Goal: Book appointment/travel/reservation

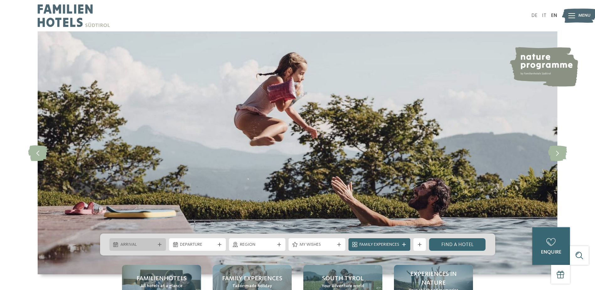
click at [137, 242] on span "Arrival" at bounding box center [138, 245] width 35 height 6
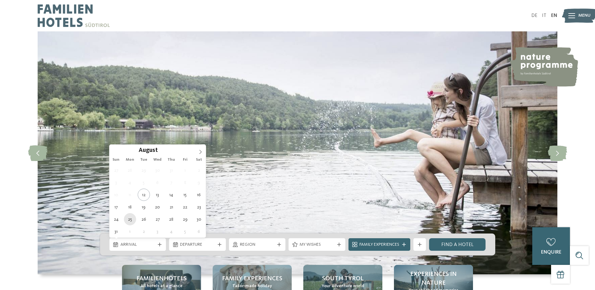
type div "[DATE]"
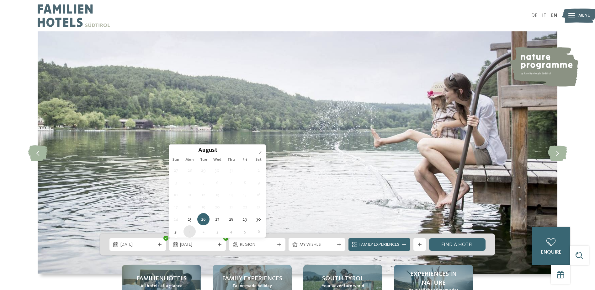
type div "[DATE]"
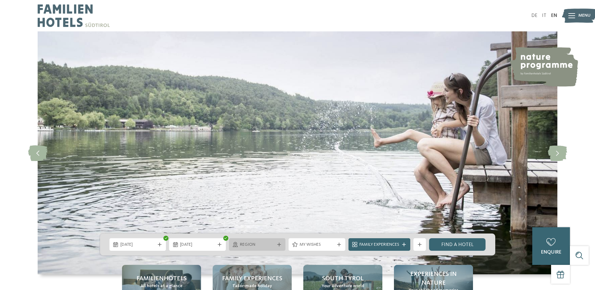
click at [258, 245] on span "Region" at bounding box center [257, 245] width 35 height 6
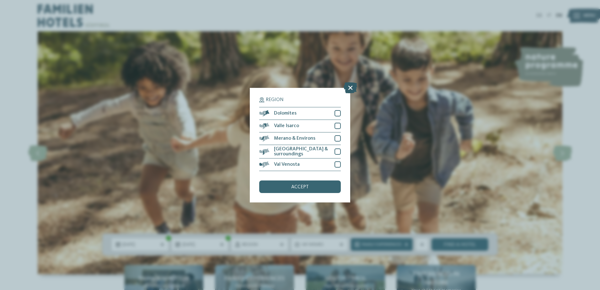
click at [350, 86] on icon at bounding box center [350, 87] width 13 height 11
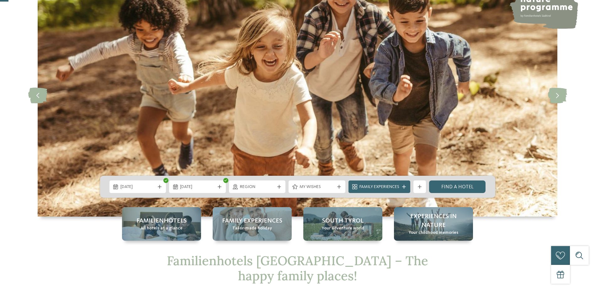
scroll to position [63, 0]
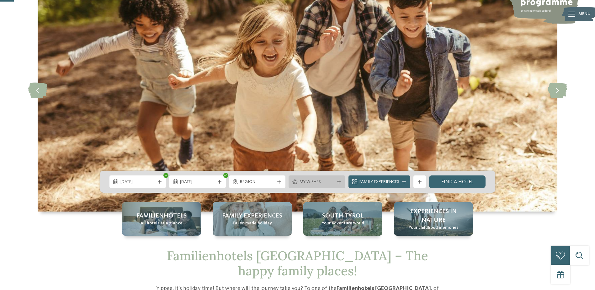
click at [334, 179] on span "My wishes" at bounding box center [317, 182] width 35 height 6
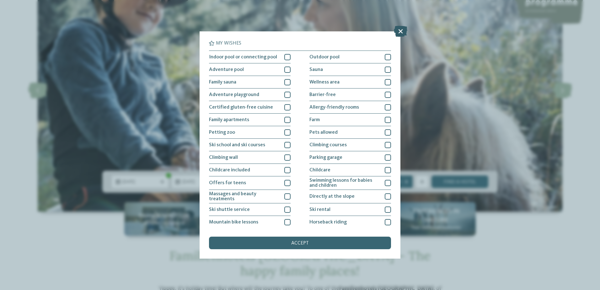
click at [400, 32] on icon at bounding box center [400, 31] width 13 height 11
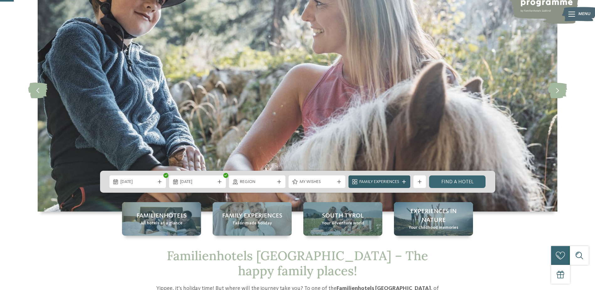
click at [393, 181] on span "Family Experiences" at bounding box center [380, 182] width 40 height 6
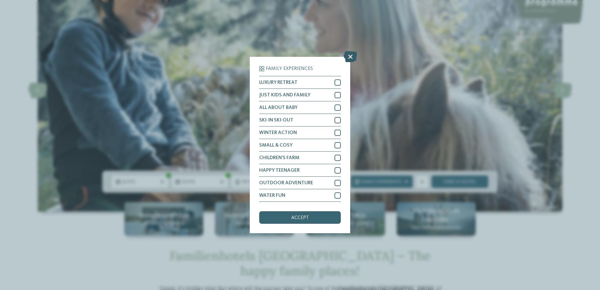
click at [348, 56] on icon at bounding box center [350, 56] width 13 height 11
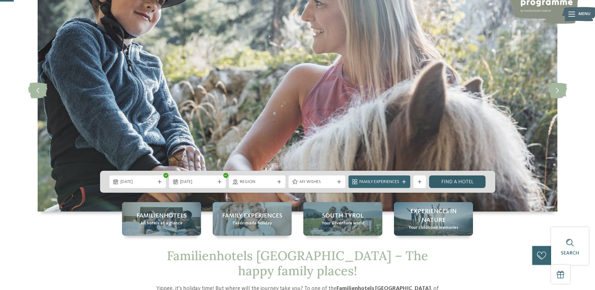
click at [460, 183] on link "Find a hotel" at bounding box center [457, 181] width 57 height 13
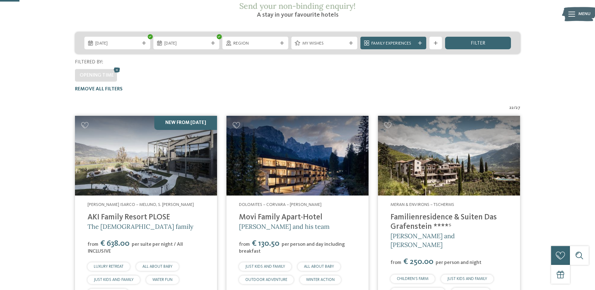
scroll to position [65, 0]
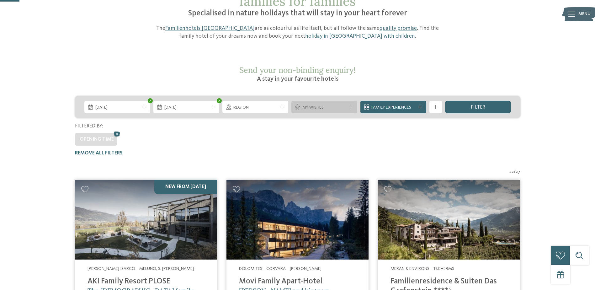
click at [299, 105] on icon at bounding box center [297, 107] width 5 height 5
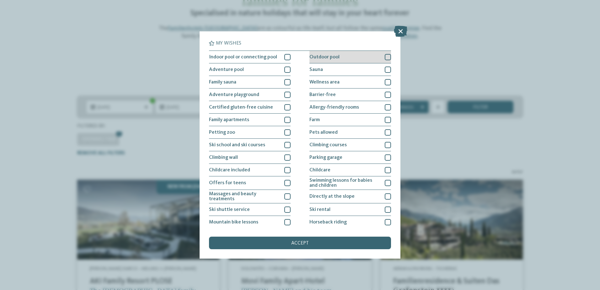
click at [333, 59] on span "Outdoor pool" at bounding box center [324, 57] width 30 height 5
click at [304, 242] on span "accept" at bounding box center [300, 243] width 18 height 5
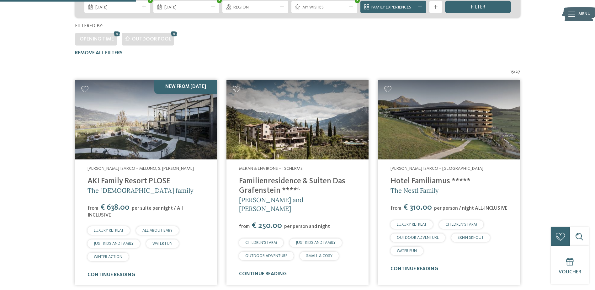
scroll to position [97, 0]
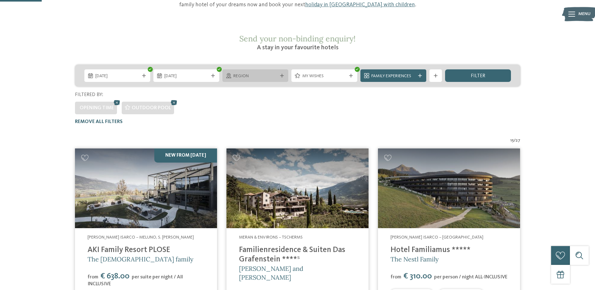
click at [262, 73] on span "Region" at bounding box center [256, 76] width 44 height 6
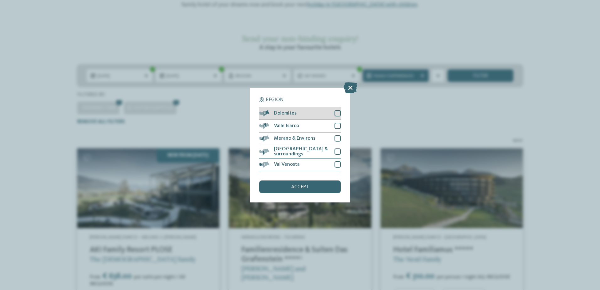
click at [293, 117] on div "Dolomites" at bounding box center [300, 113] width 82 height 13
click at [306, 191] on div "accept" at bounding box center [300, 186] width 82 height 13
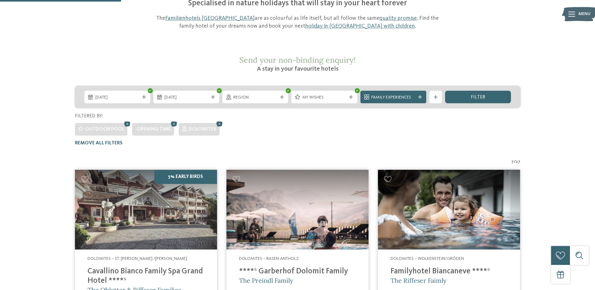
scroll to position [65, 0]
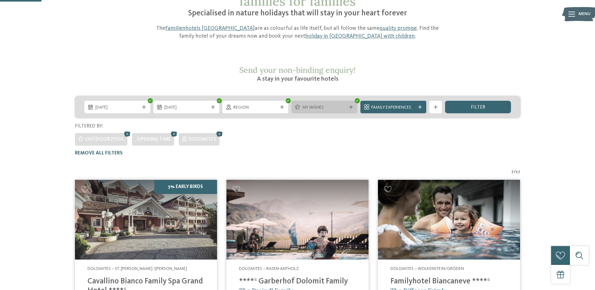
click at [310, 105] on span "My wishes" at bounding box center [325, 108] width 44 height 6
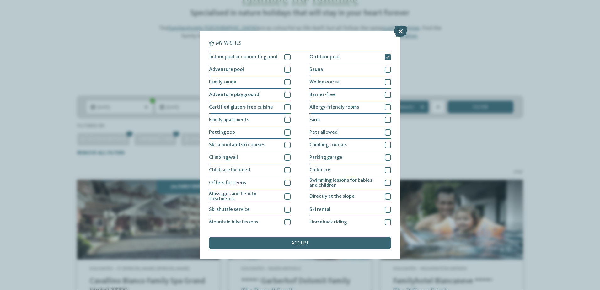
click at [402, 30] on icon at bounding box center [400, 31] width 13 height 11
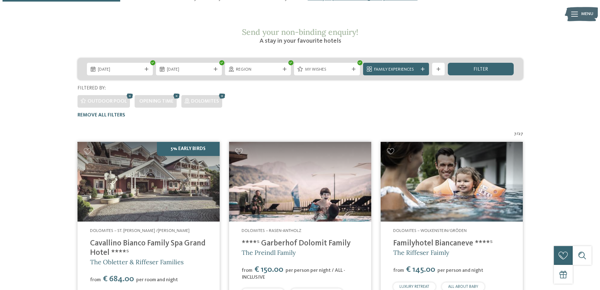
scroll to position [191, 0]
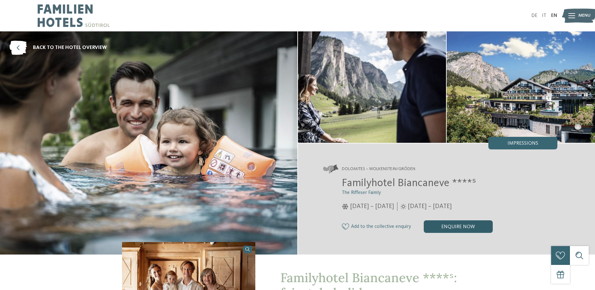
click at [460, 224] on div "enquire now" at bounding box center [458, 226] width 69 height 13
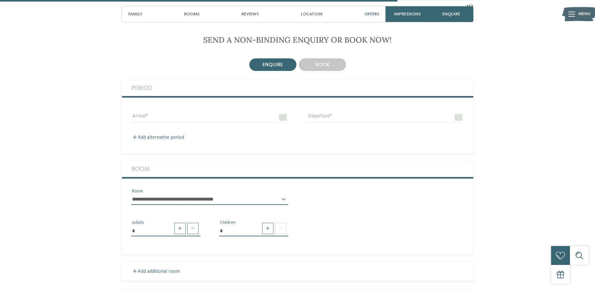
scroll to position [1138, 0]
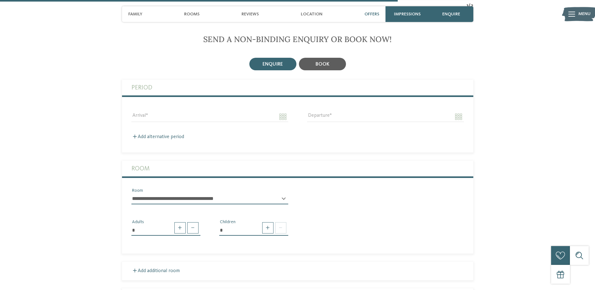
click at [329, 70] on div "book" at bounding box center [322, 64] width 47 height 13
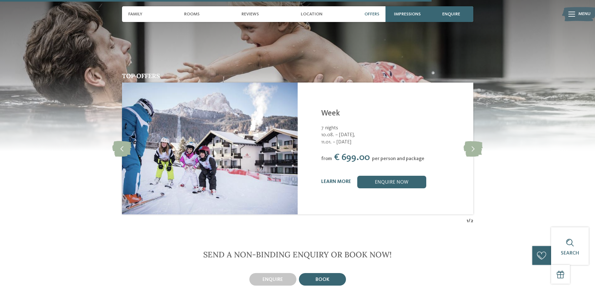
scroll to position [919, 0]
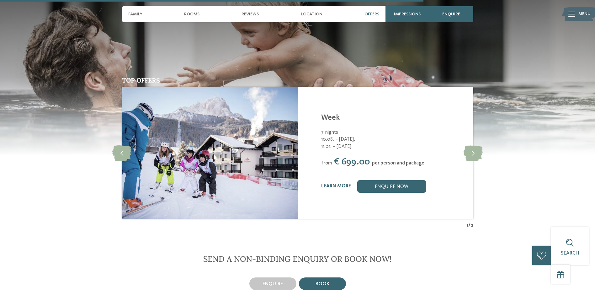
click at [323, 282] on span "book" at bounding box center [323, 284] width 14 height 5
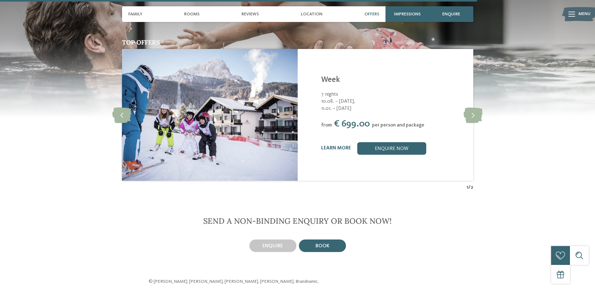
scroll to position [1044, 0]
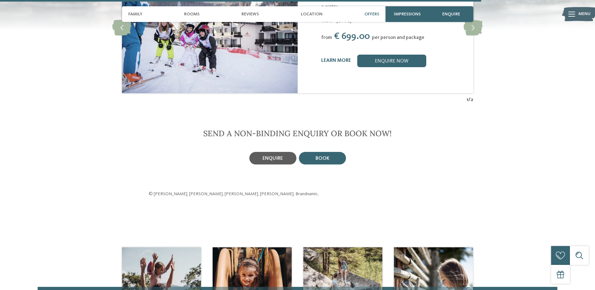
click at [272, 158] on span "enquire" at bounding box center [273, 158] width 20 height 5
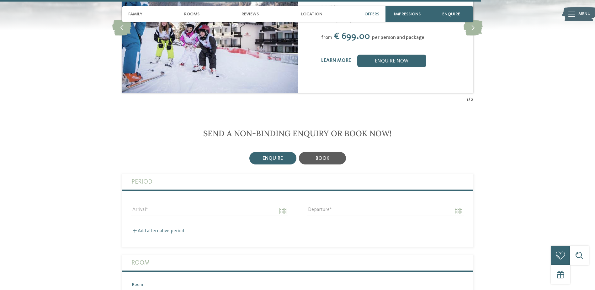
click at [311, 161] on div "book" at bounding box center [322, 158] width 47 height 13
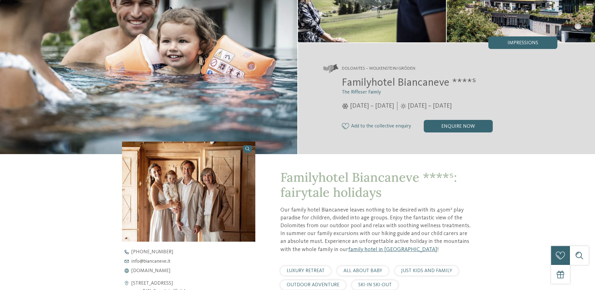
scroll to position [0, 0]
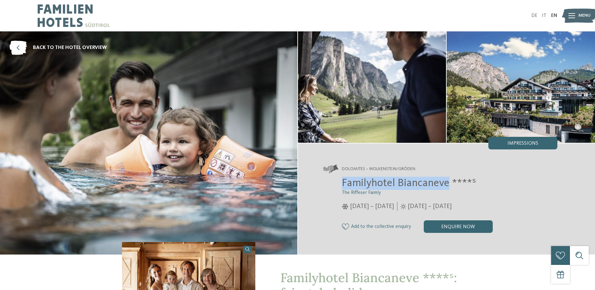
drag, startPoint x: 342, startPoint y: 183, endPoint x: 447, endPoint y: 187, distance: 105.2
click at [447, 187] on span "Familyhotel Biancaneve ****ˢ" at bounding box center [409, 183] width 134 height 11
copy span "Familyhotel Biancaneve"
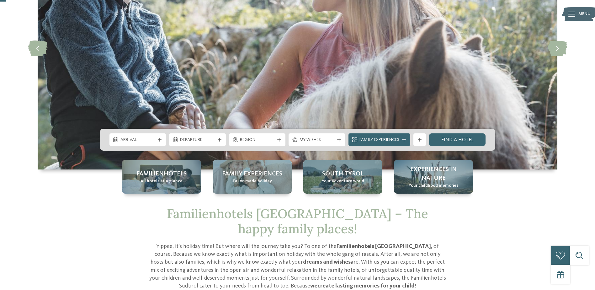
scroll to position [31, 0]
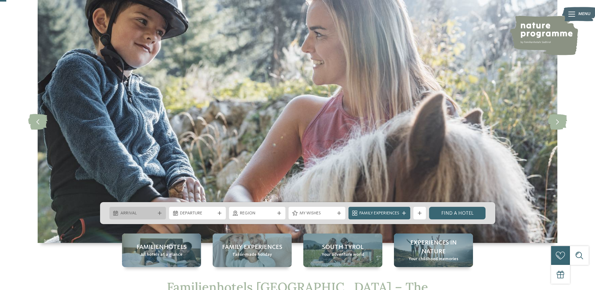
click at [132, 212] on span "Arrival" at bounding box center [138, 213] width 35 height 6
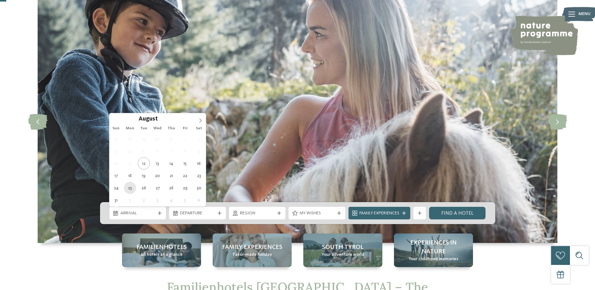
type div "[DATE]"
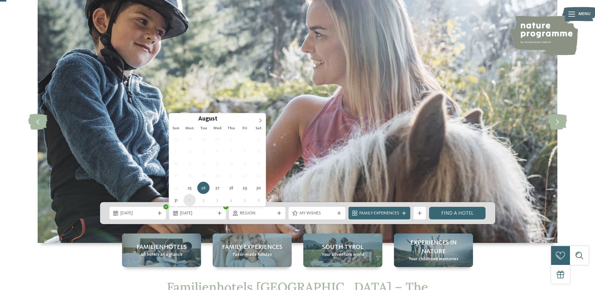
type div "[DATE]"
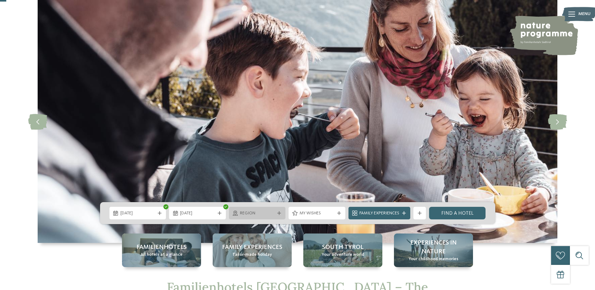
click at [264, 214] on span "Region" at bounding box center [257, 213] width 35 height 6
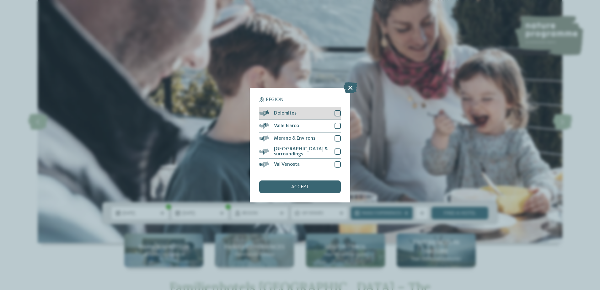
click at [292, 111] on div "Dolomites" at bounding box center [300, 113] width 82 height 13
click at [291, 186] on div "accept" at bounding box center [300, 186] width 82 height 13
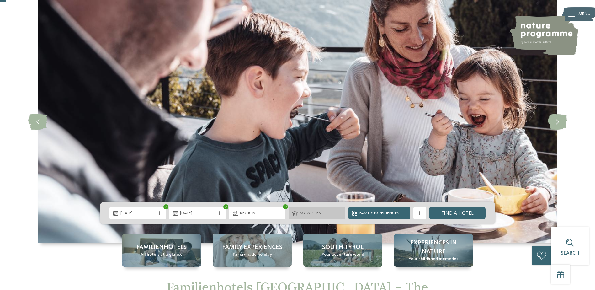
click at [336, 210] on div "My wishes" at bounding box center [317, 213] width 57 height 13
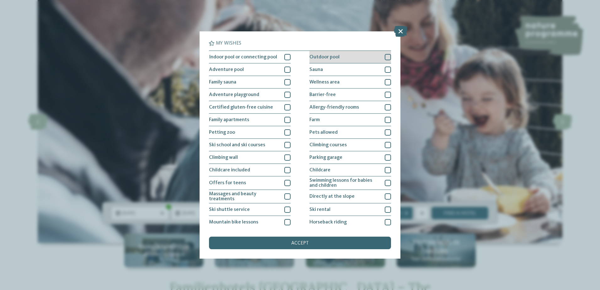
click at [344, 56] on div "Outdoor pool" at bounding box center [350, 57] width 82 height 13
click at [330, 243] on div "accept" at bounding box center [300, 243] width 182 height 13
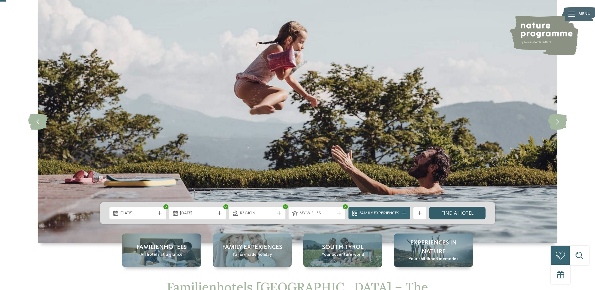
click at [461, 214] on link "Find a hotel" at bounding box center [457, 213] width 57 height 13
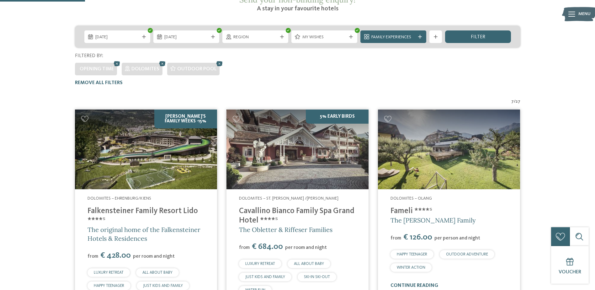
scroll to position [65, 0]
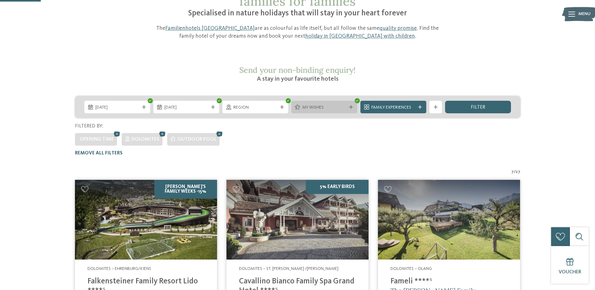
click at [321, 105] on span "My wishes" at bounding box center [325, 108] width 44 height 6
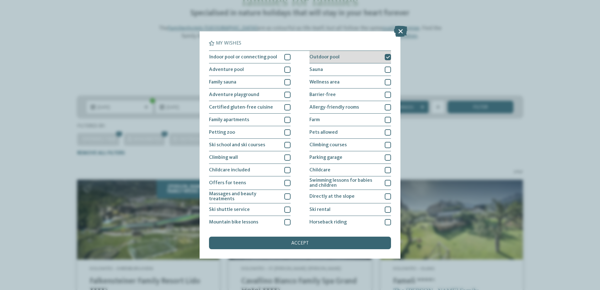
click at [328, 55] on span "Outdoor pool" at bounding box center [324, 57] width 30 height 5
click at [329, 55] on span "Outdoor pool" at bounding box center [324, 57] width 30 height 5
click at [311, 243] on div "accept" at bounding box center [300, 243] width 182 height 13
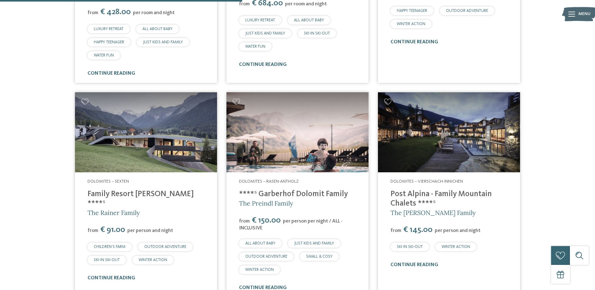
scroll to position [411, 0]
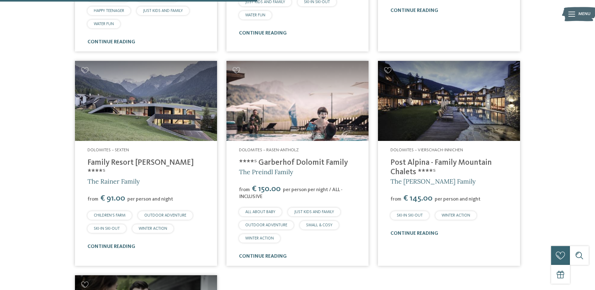
click at [437, 159] on link "Post Alpina - Family Mountain Chalets ****ˢ" at bounding box center [441, 167] width 101 height 17
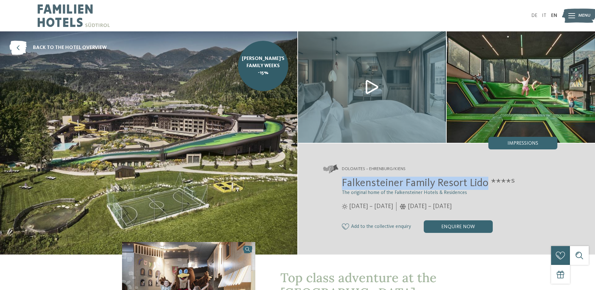
drag, startPoint x: 343, startPoint y: 185, endPoint x: 486, endPoint y: 190, distance: 143.8
click at [486, 190] on h2 "Falkensteiner Family Resort Lido ****ˢ" at bounding box center [450, 183] width 216 height 13
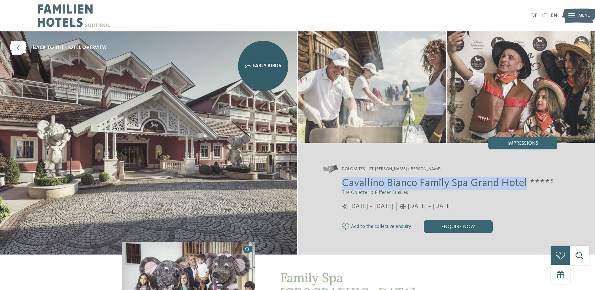
drag, startPoint x: 341, startPoint y: 184, endPoint x: 526, endPoint y: 182, distance: 185.5
click at [526, 182] on div "Cavallino [PERSON_NAME] Family Spa Grand Hotel ****ˢ The Obletter & Riffeser Fa…" at bounding box center [440, 205] width 235 height 56
copy span "Cavallino [PERSON_NAME] Family Spa [GEOGRAPHIC_DATA]"
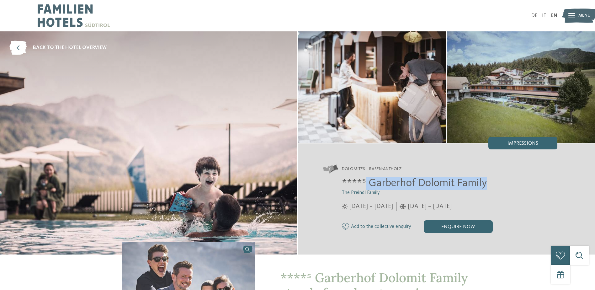
drag, startPoint x: 489, startPoint y: 185, endPoint x: 366, endPoint y: 186, distance: 123.0
click at [366, 186] on h2 "****ˢ Garberhof Dolomit Family" at bounding box center [450, 183] width 216 height 13
copy span "Garberhof Dolomit Family"
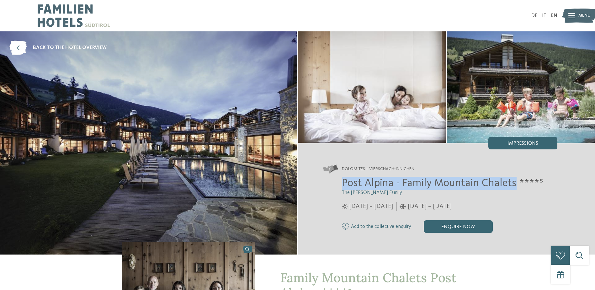
drag, startPoint x: 341, startPoint y: 182, endPoint x: 513, endPoint y: 180, distance: 172.0
click at [513, 180] on div "Post Alpina - Family Mountain Chalets ****ˢ The [PERSON_NAME] Family [DATE] – […" at bounding box center [440, 205] width 235 height 56
click at [62, 3] on img at bounding box center [74, 15] width 72 height 31
